Goal: Task Accomplishment & Management: Use online tool/utility

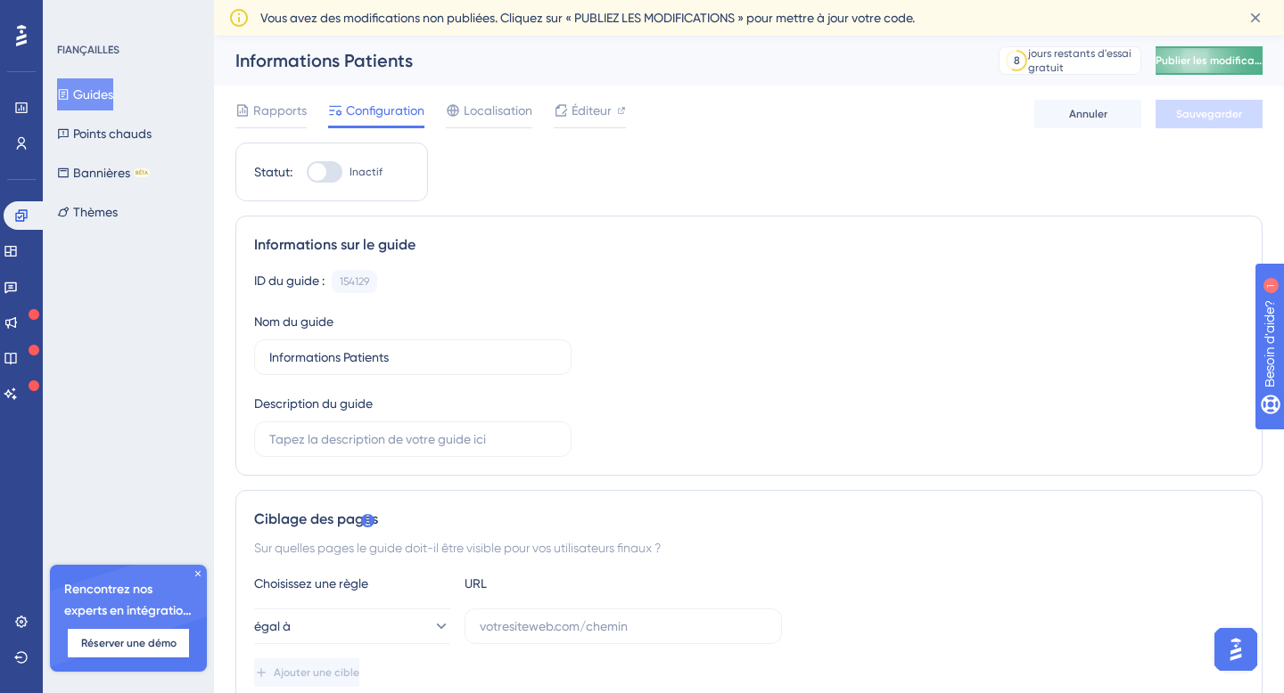
click at [1227, 60] on font "Publier les modifications" at bounding box center [1217, 60] width 124 height 12
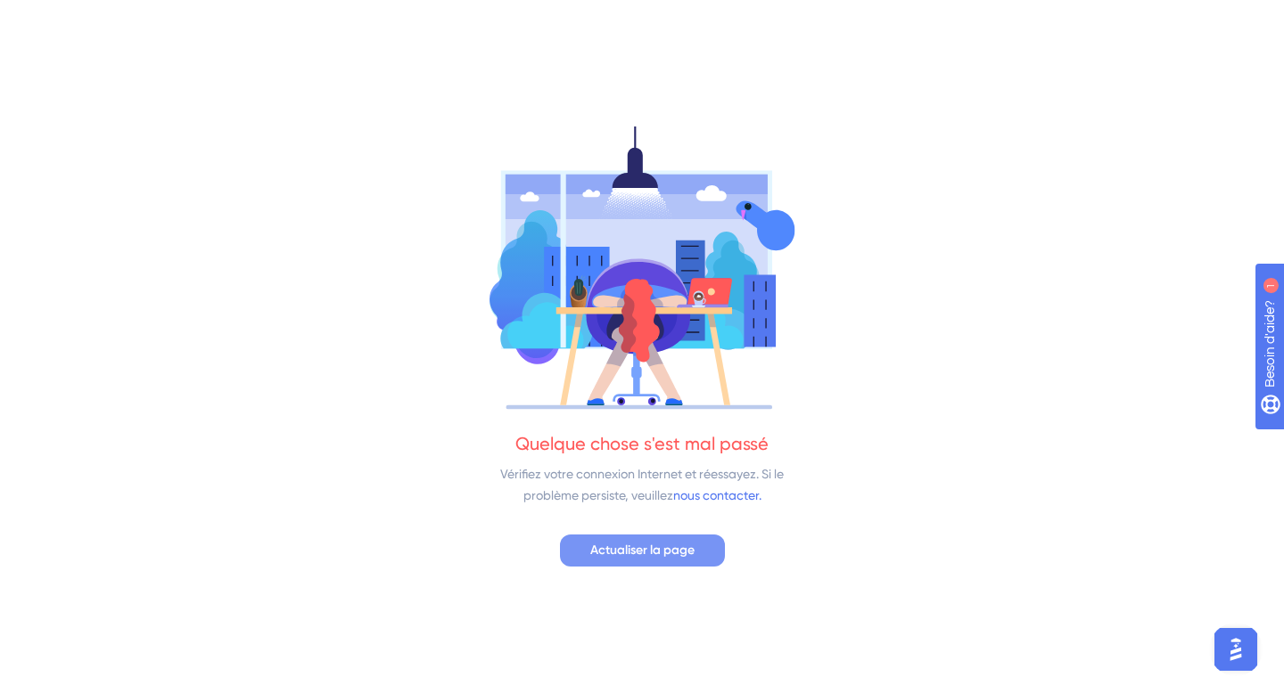
click at [675, 548] on font "Actualiser la page" at bounding box center [642, 550] width 104 height 15
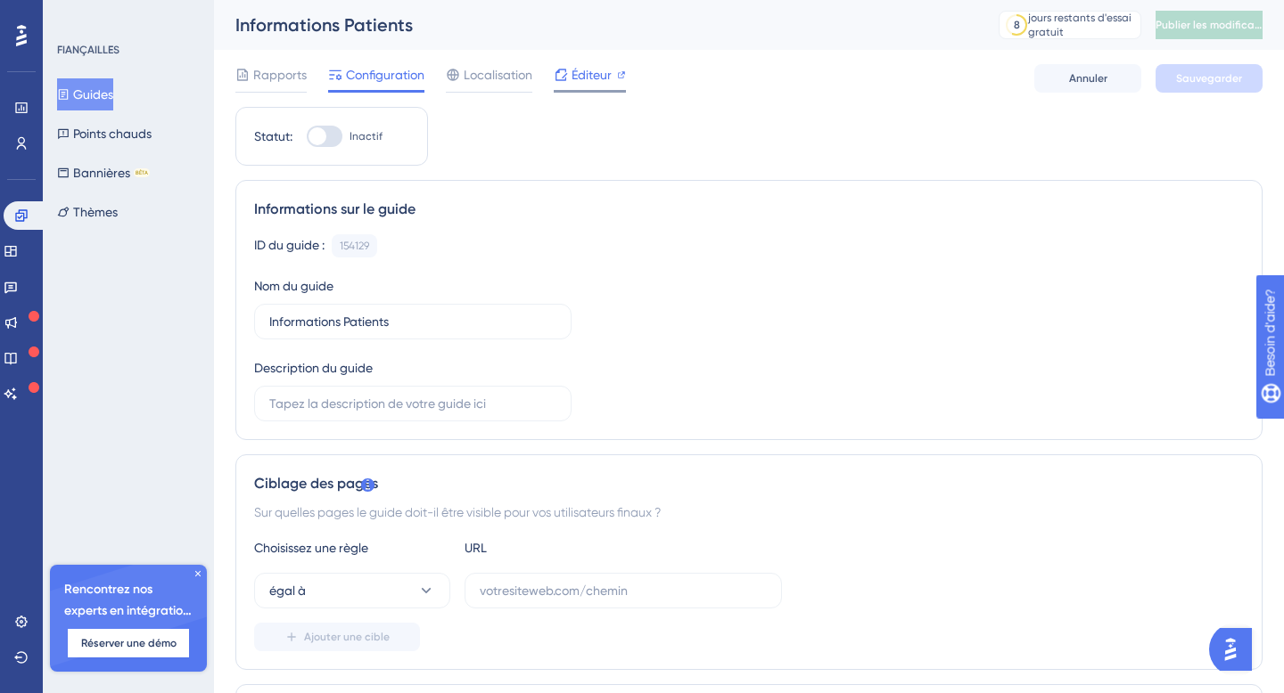
click at [584, 74] on font "Éditeur" at bounding box center [591, 75] width 40 height 14
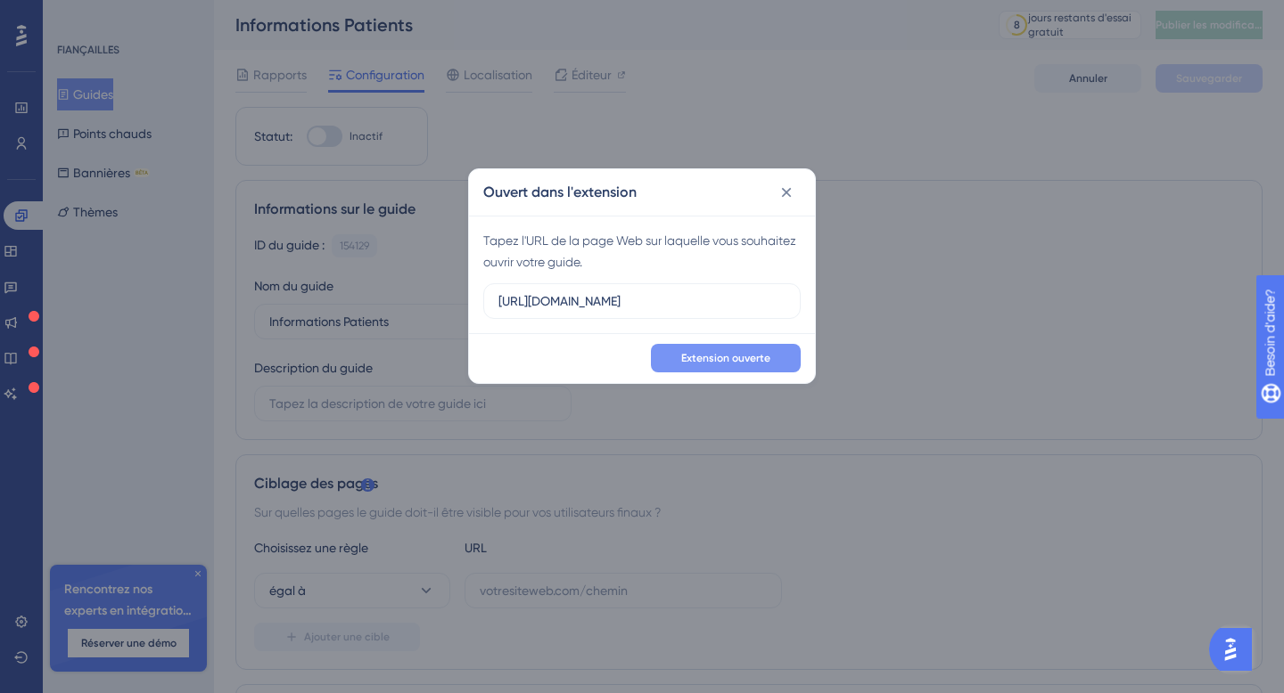
click at [722, 355] on font "Extension ouverte" at bounding box center [725, 358] width 89 height 12
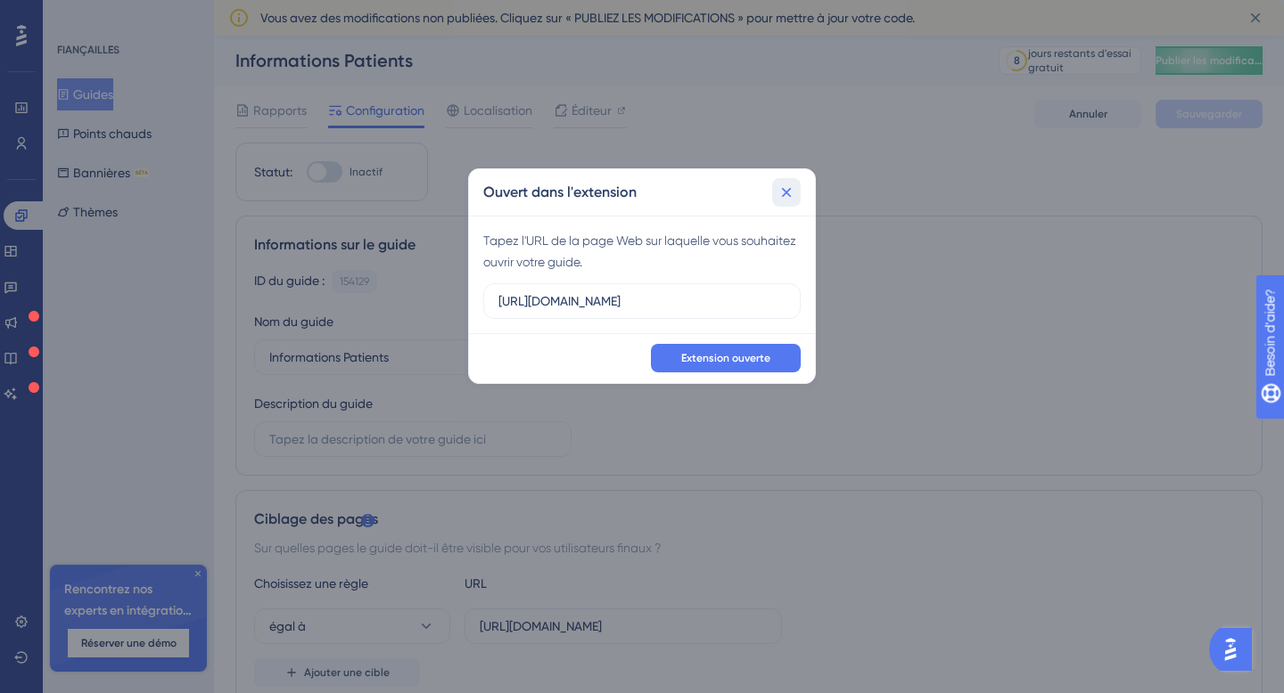
click at [791, 190] on icon at bounding box center [786, 193] width 18 height 18
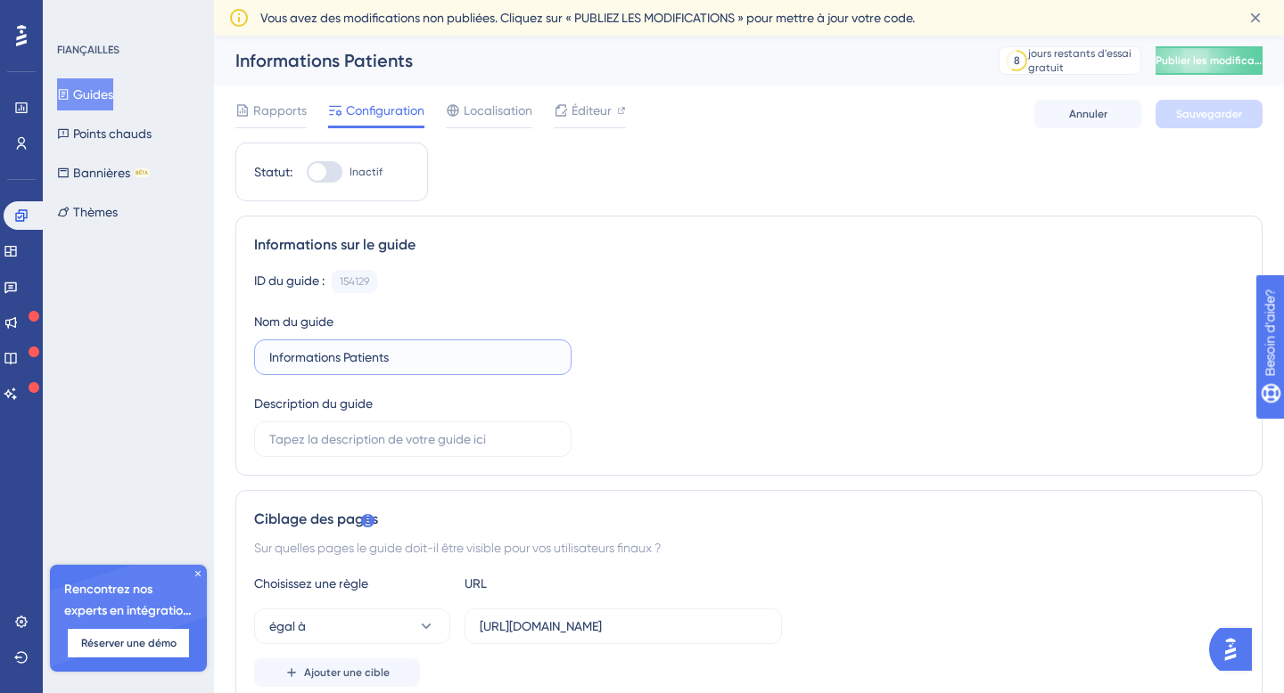
click at [343, 352] on input "Informations Patients" at bounding box center [412, 358] width 287 height 20
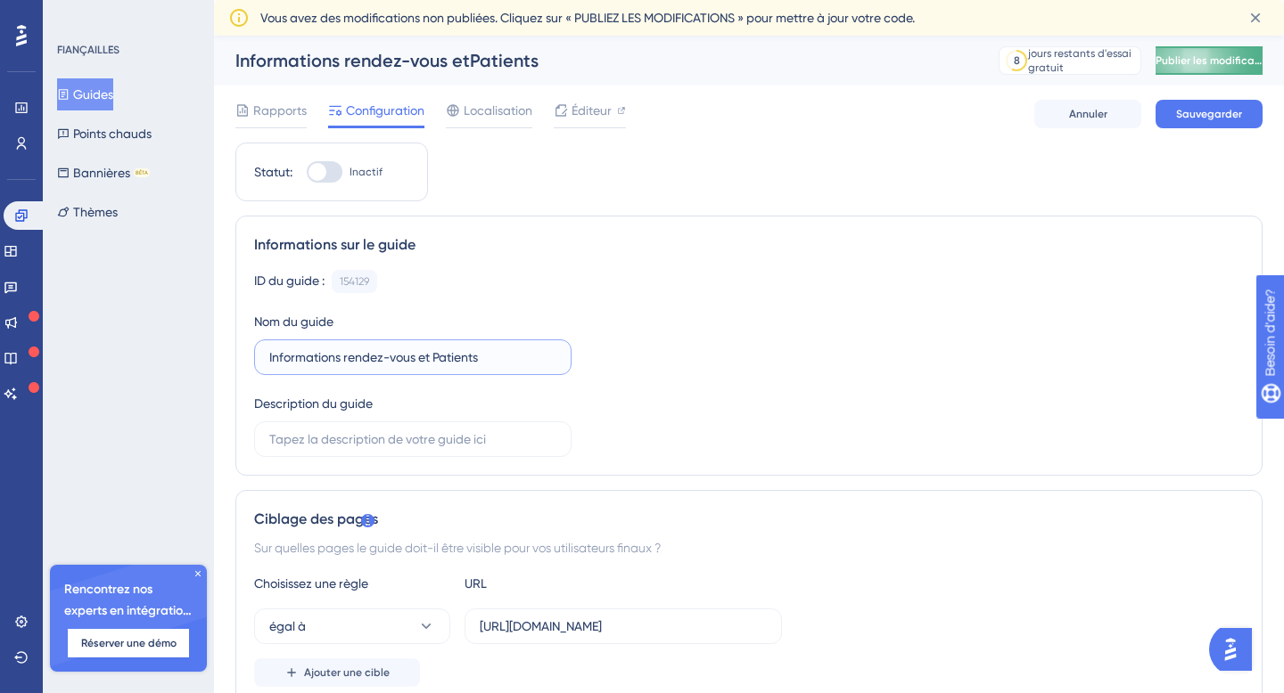
type input "Informations rendez-vous et Patients"
click at [1226, 51] on button "Publier les modifications" at bounding box center [1208, 60] width 107 height 29
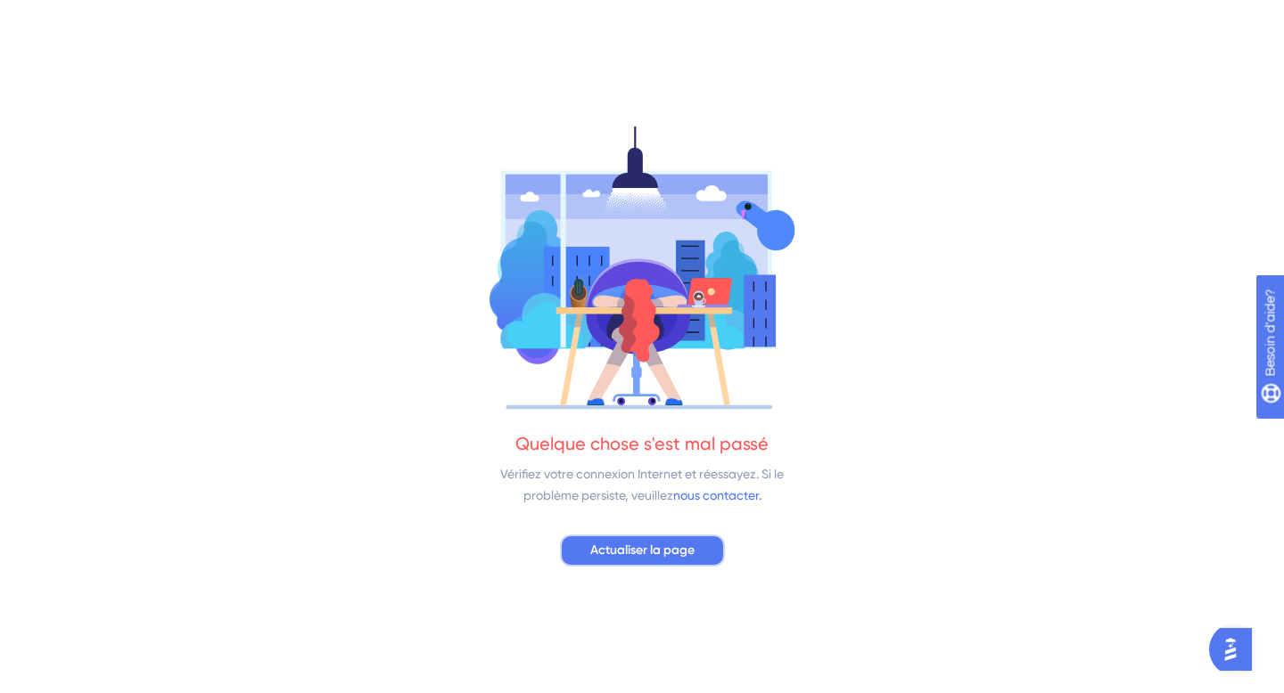
click at [645, 537] on button "Actualiser la page" at bounding box center [642, 551] width 165 height 32
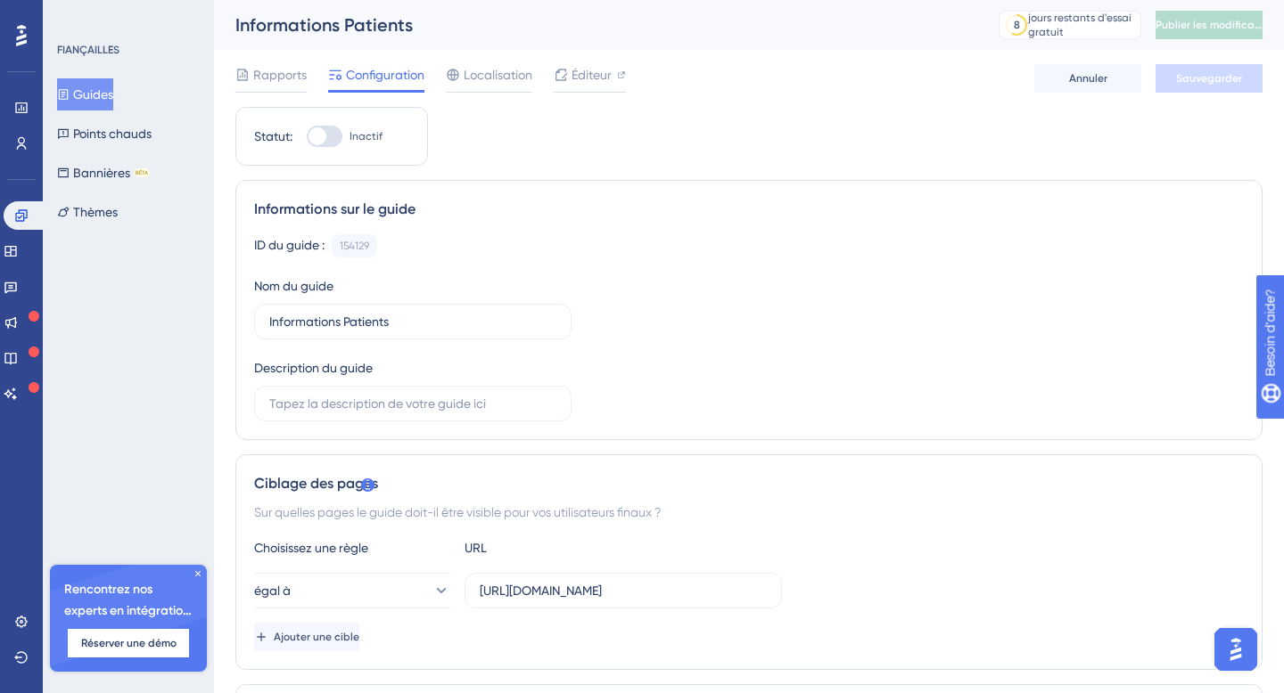
click at [335, 143] on div at bounding box center [325, 136] width 36 height 21
click at [307, 137] on input "Inactif" at bounding box center [306, 136] width 1 height 1
checkbox input "true"
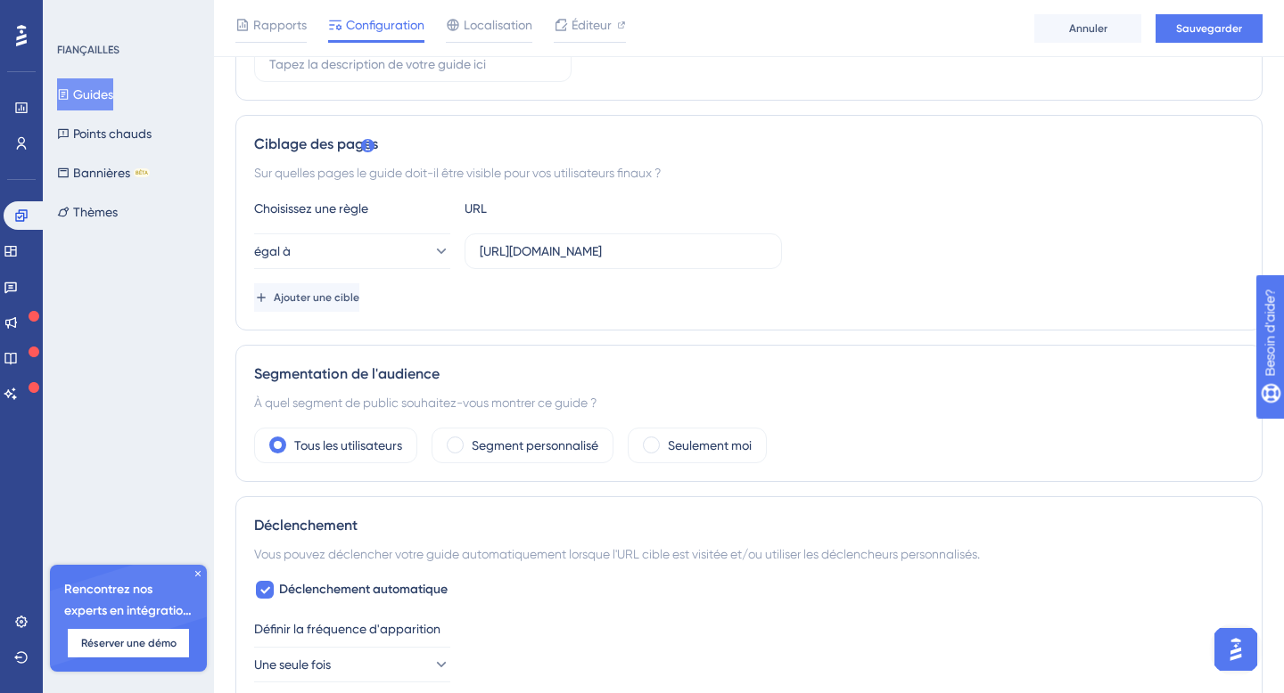
scroll to position [359, 0]
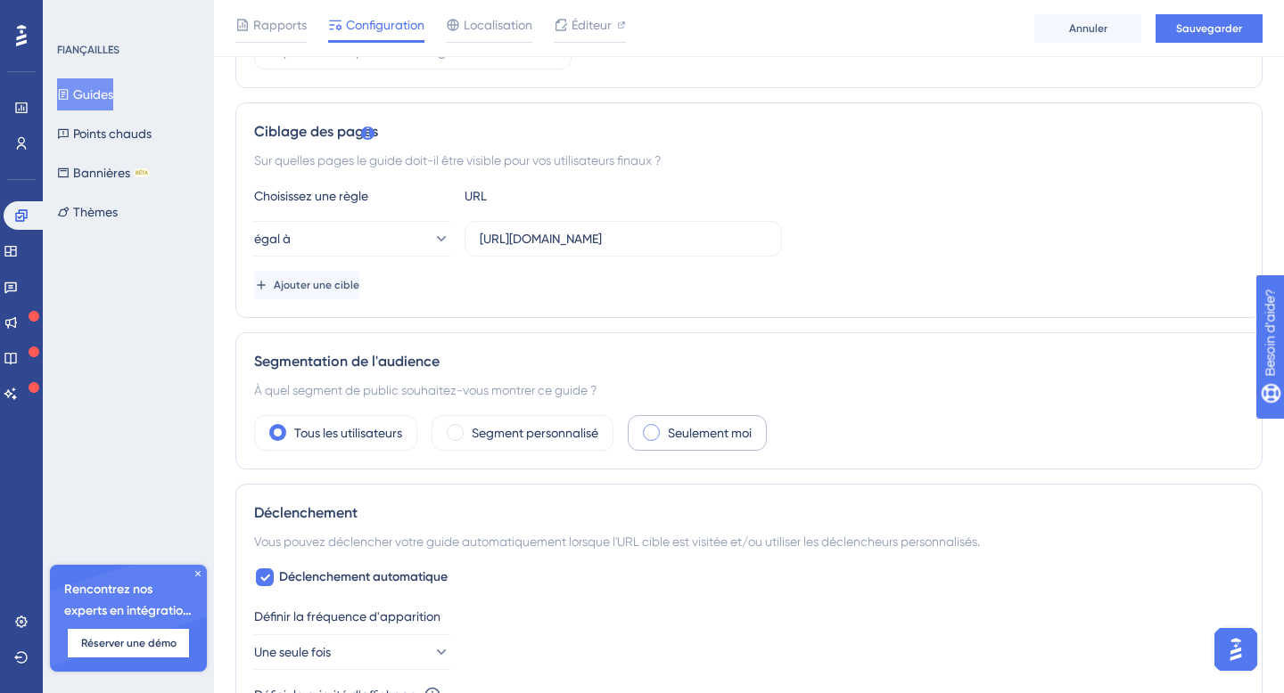
click at [648, 428] on span at bounding box center [651, 432] width 17 height 17
click at [665, 427] on input "radio" at bounding box center [665, 427] width 0 height 0
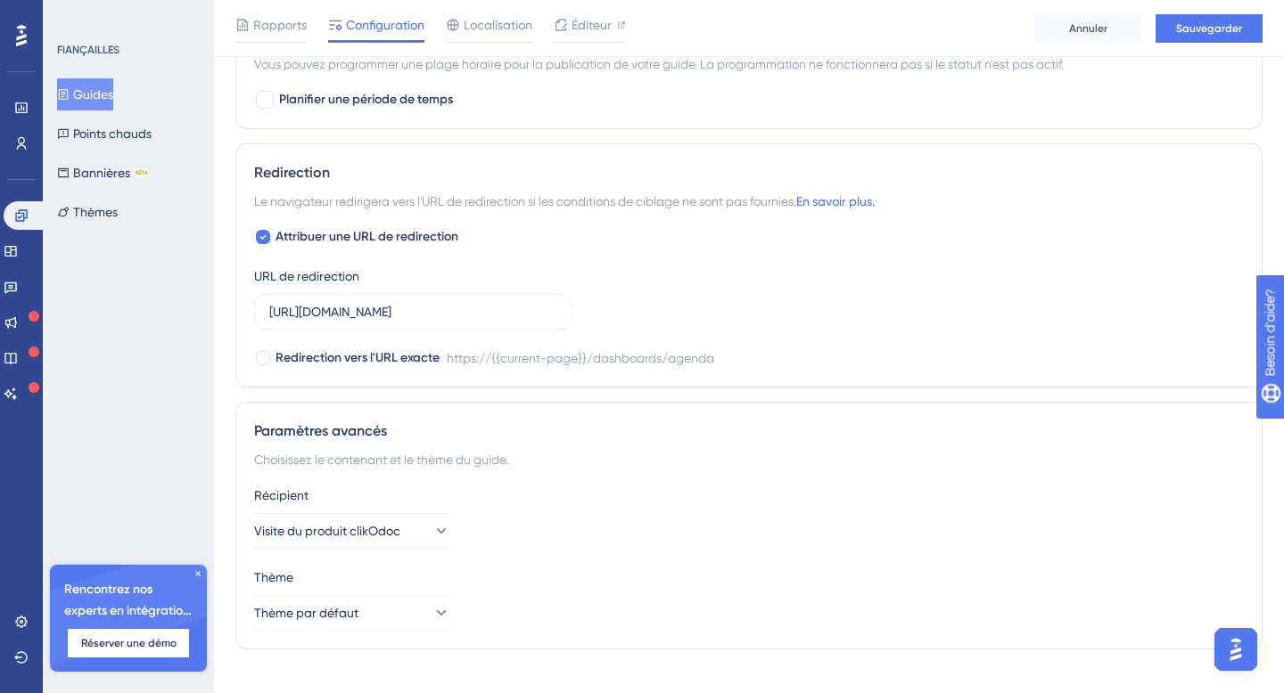
scroll to position [1244, 0]
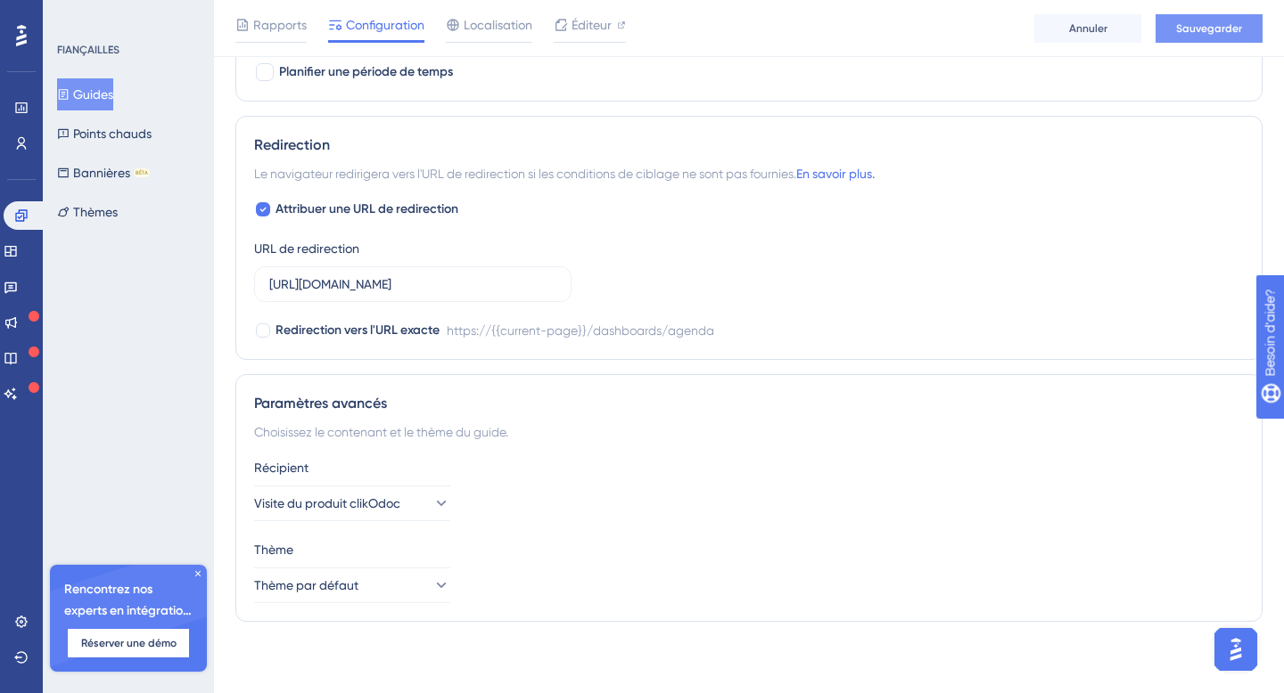
click at [1230, 19] on button "Sauvegarder" at bounding box center [1208, 28] width 107 height 29
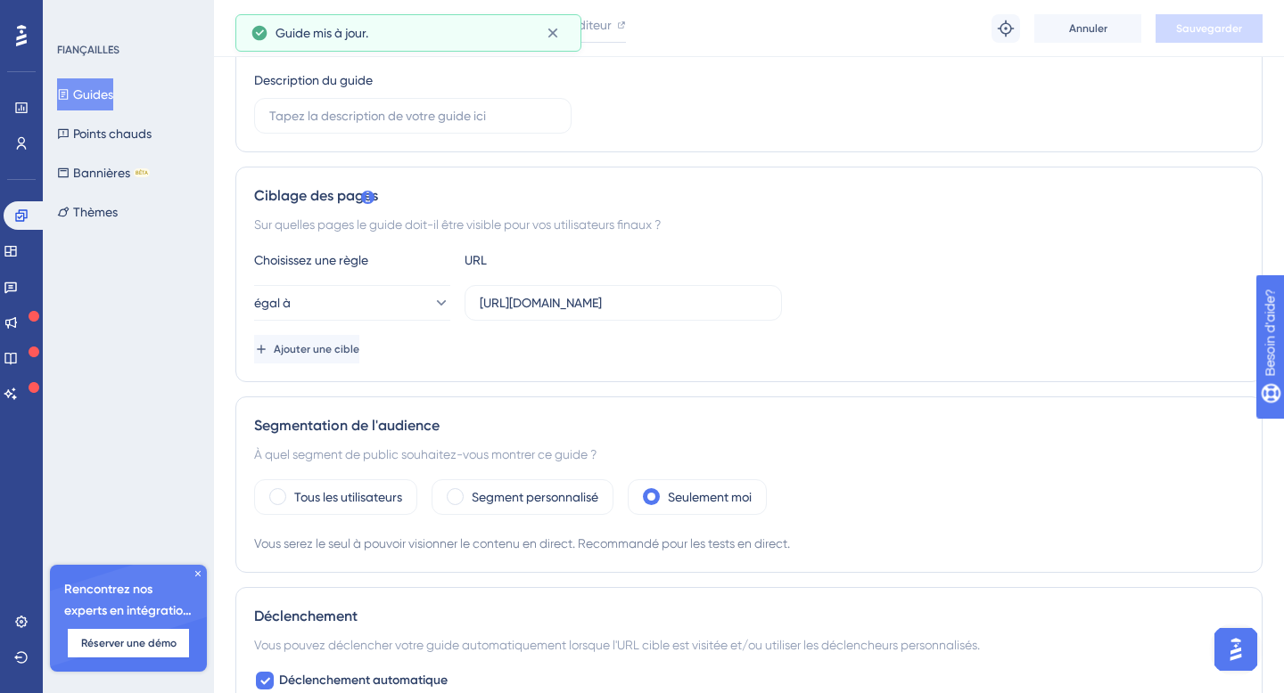
scroll to position [0, 0]
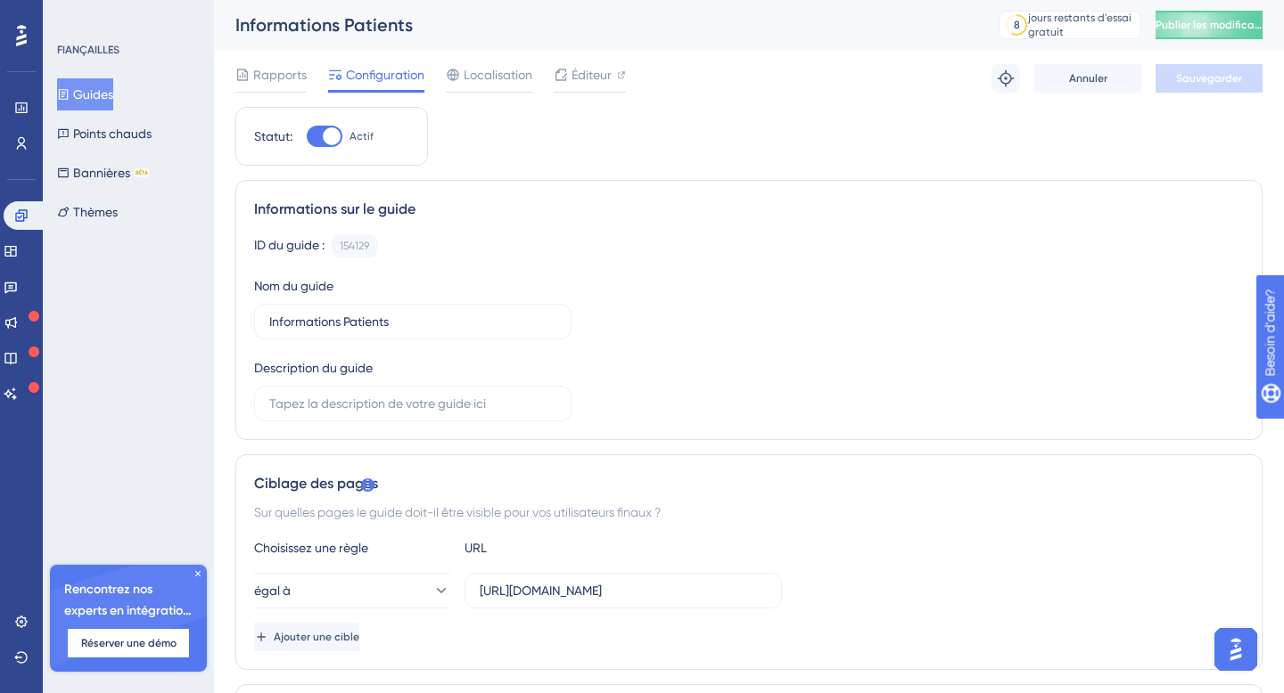
click at [102, 97] on font "Guides" at bounding box center [93, 94] width 40 height 14
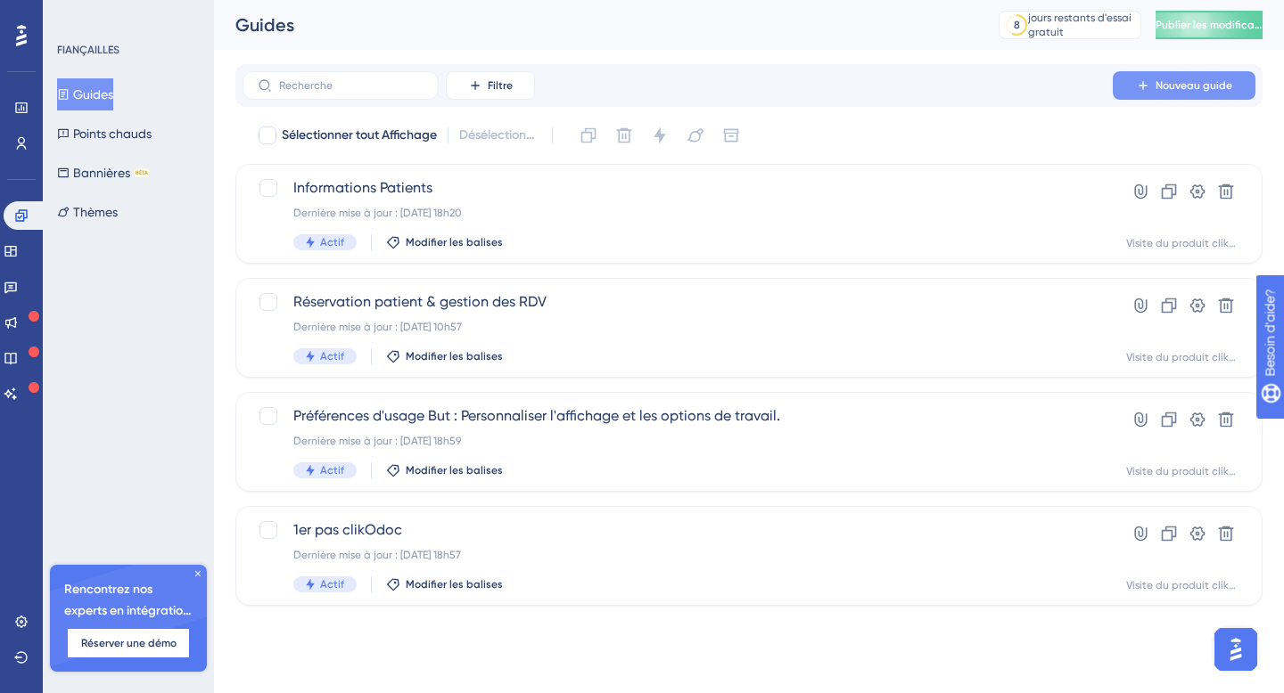
click at [1179, 83] on font "Nouveau guide" at bounding box center [1193, 85] width 77 height 12
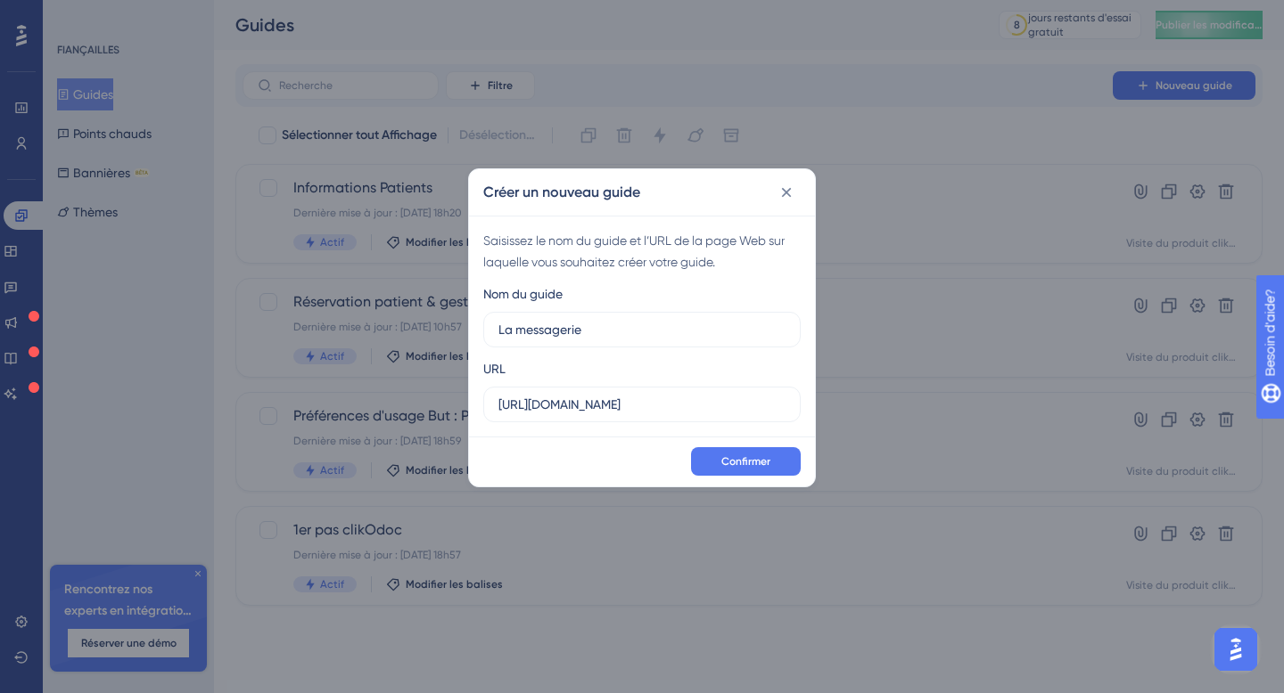
type input "La messagerie"
click at [657, 405] on input "https://app.clikodoc.com" at bounding box center [641, 405] width 287 height 20
paste input "/dashboards/messagerie/chat/"
type input "https://app.clikodoc.com/dashboards/messagerie/chat/"
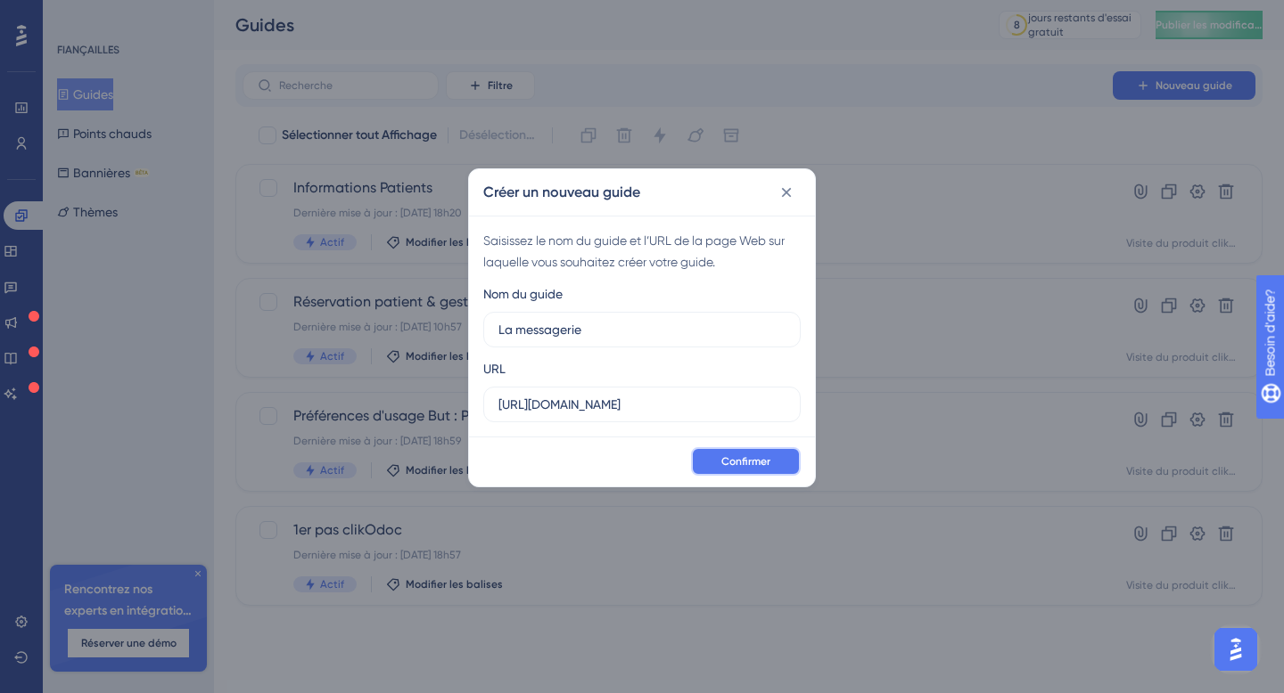
scroll to position [0, 0]
click at [758, 456] on font "Confirmer" at bounding box center [745, 461] width 49 height 12
